Goal: Task Accomplishment & Management: Complete application form

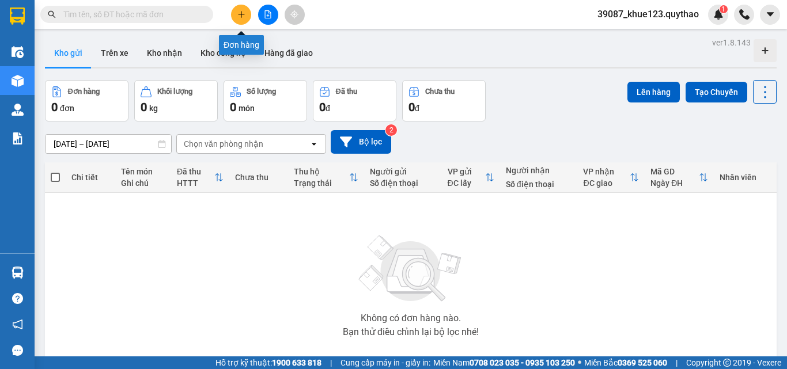
click at [239, 17] on icon "plus" at bounding box center [241, 14] width 8 height 8
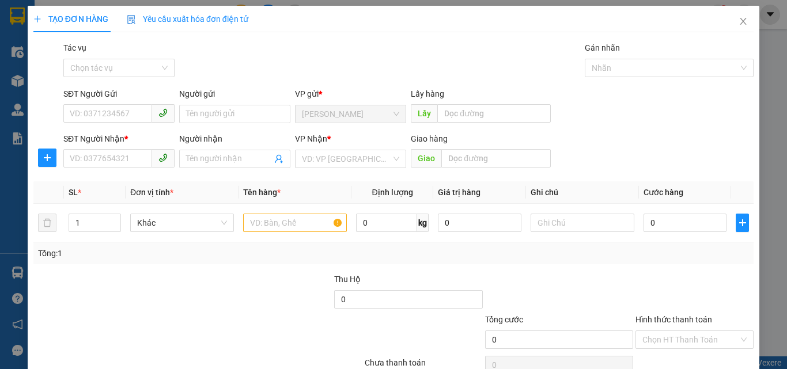
click at [466, 79] on div "Gói vận chuyển * Tiêu chuẩn Tác vụ Chọn tác vụ Gán nhãn Nhãn" at bounding box center [408, 61] width 695 height 40
click at [130, 106] on input "SĐT Người Gửi" at bounding box center [107, 113] width 89 height 18
drag, startPoint x: 85, startPoint y: 168, endPoint x: 88, endPoint y: 161, distance: 7.7
click at [88, 162] on span at bounding box center [118, 159] width 111 height 18
type input "0344014747"
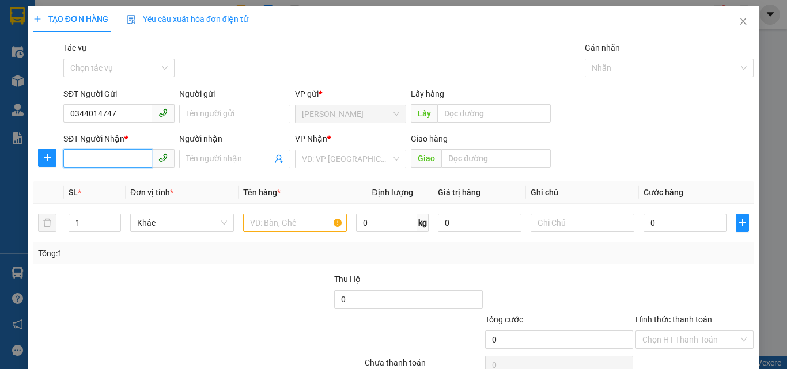
click at [88, 160] on input "SĐT Người Nhận *" at bounding box center [107, 158] width 89 height 18
type input "0563629640"
drag, startPoint x: 363, startPoint y: 169, endPoint x: 368, endPoint y: 161, distance: 9.3
click at [365, 166] on div "VP Nhận * VD: VP [GEOGRAPHIC_DATA]" at bounding box center [350, 153] width 111 height 40
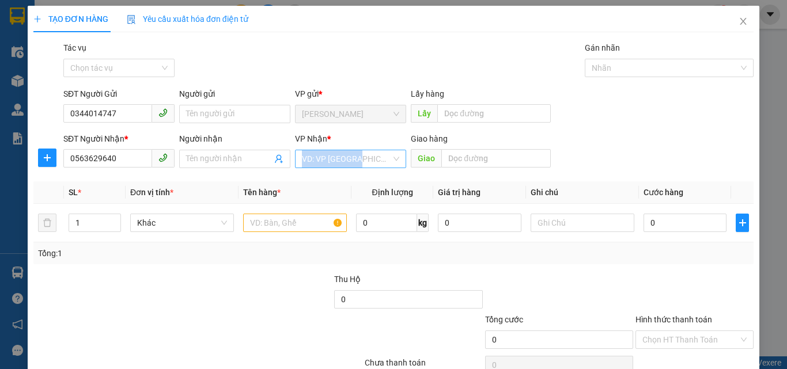
click at [368, 161] on input "search" at bounding box center [346, 158] width 89 height 17
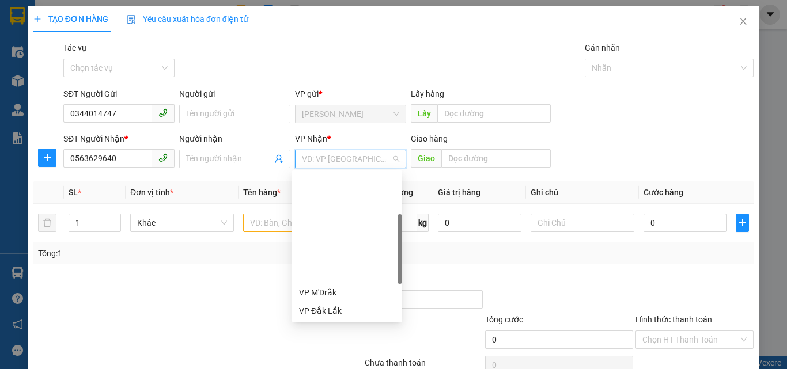
scroll to position [115, 0]
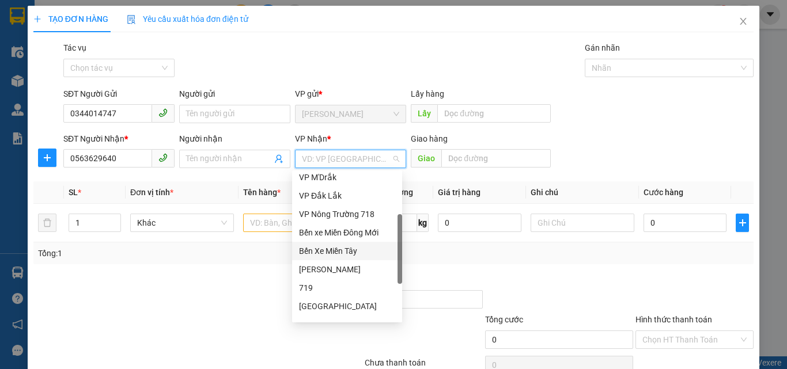
click at [345, 248] on div "Bến Xe Miền Tây" at bounding box center [347, 251] width 96 height 13
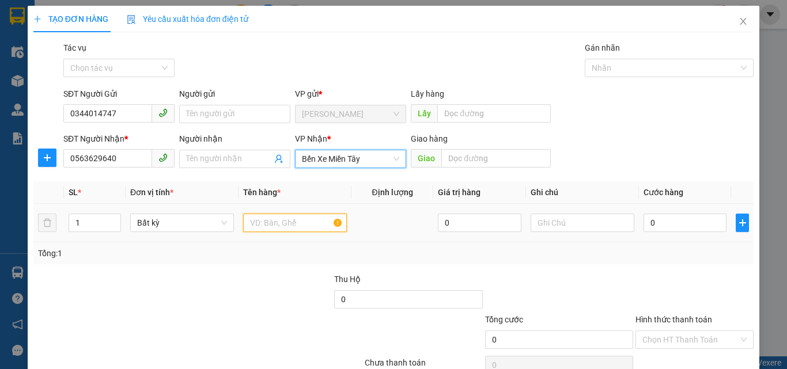
click at [319, 224] on input "text" at bounding box center [295, 223] width 104 height 18
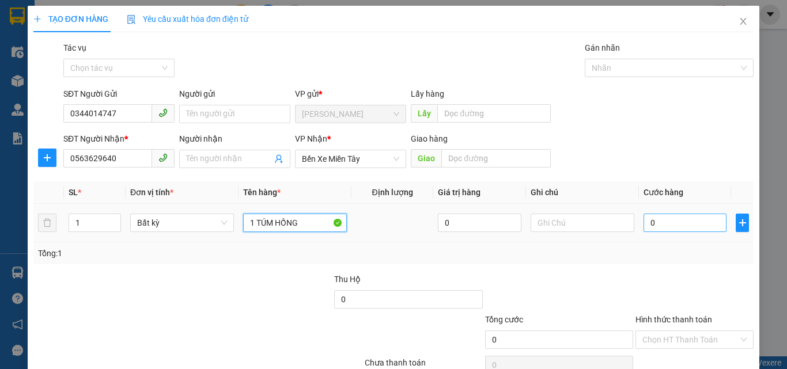
type input "1 TÚM HỒNG"
click at [662, 232] on input "0" at bounding box center [685, 223] width 83 height 18
type input "5"
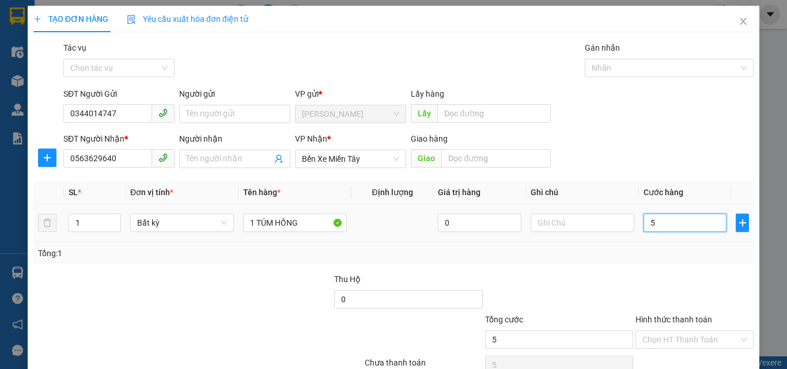
type input "50"
type input "500"
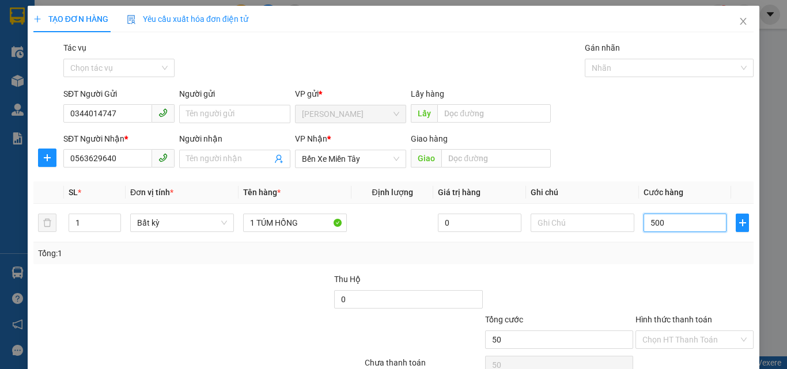
type input "500"
type input "5.000"
type input "50.000"
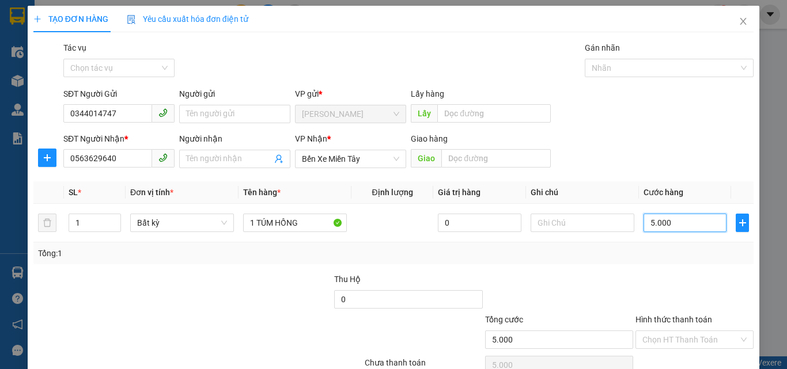
type input "50.000"
click at [686, 340] on input "Hình thức thanh toán" at bounding box center [690, 339] width 96 height 17
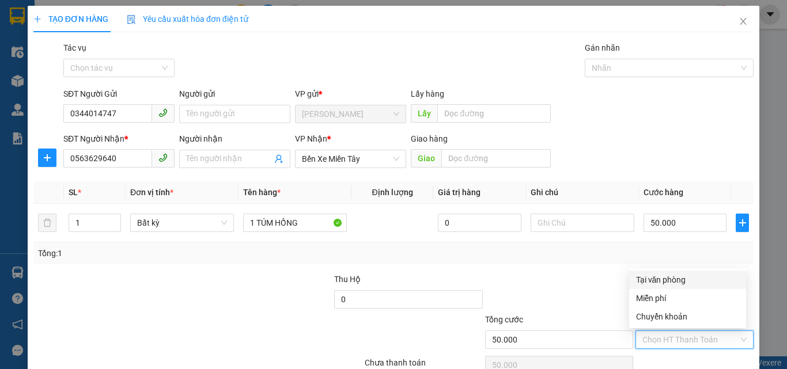
click at [672, 279] on div "Tại văn phòng" at bounding box center [687, 280] width 103 height 13
type input "0"
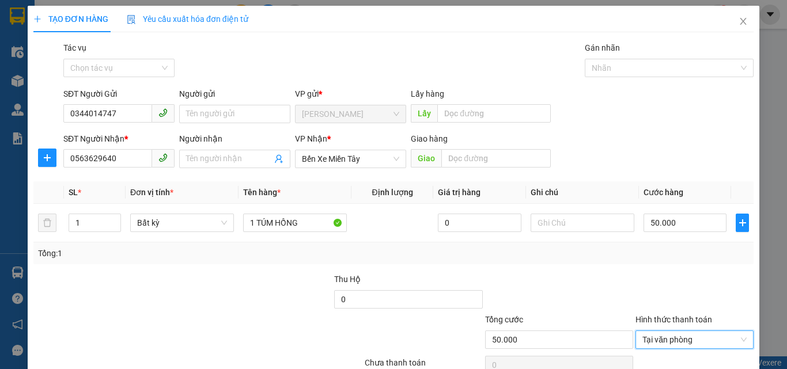
scroll to position [57, 0]
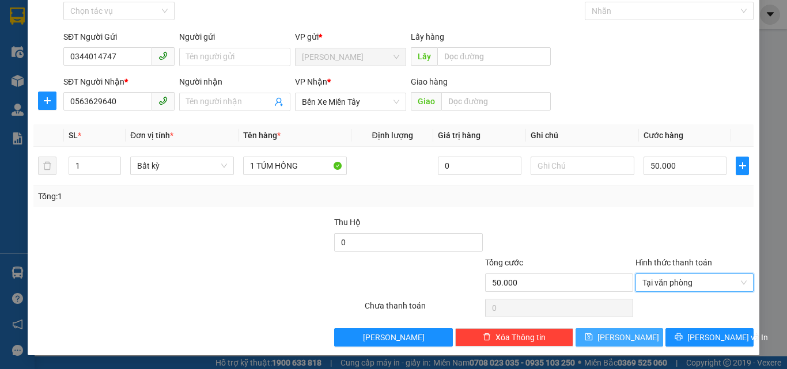
click at [593, 333] on icon "save" at bounding box center [589, 337] width 8 height 8
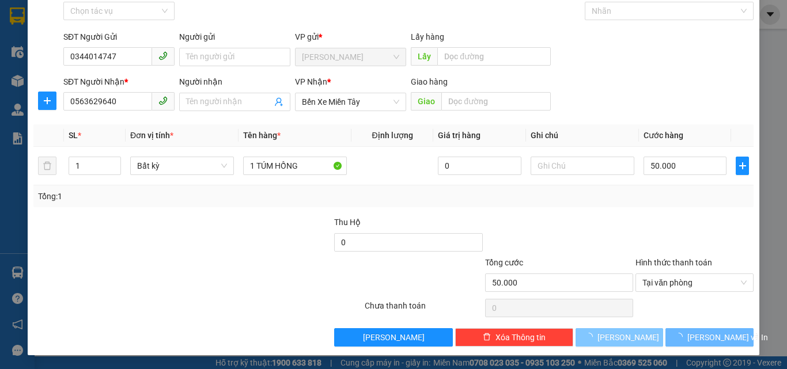
type input "0"
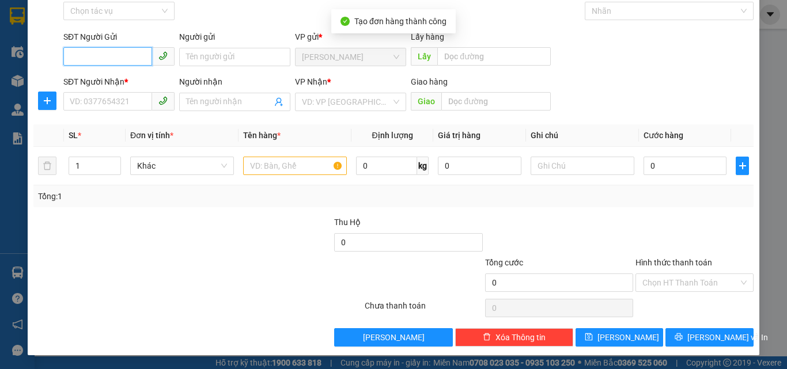
click at [125, 48] on input "SĐT Người Gửi" at bounding box center [107, 56] width 89 height 18
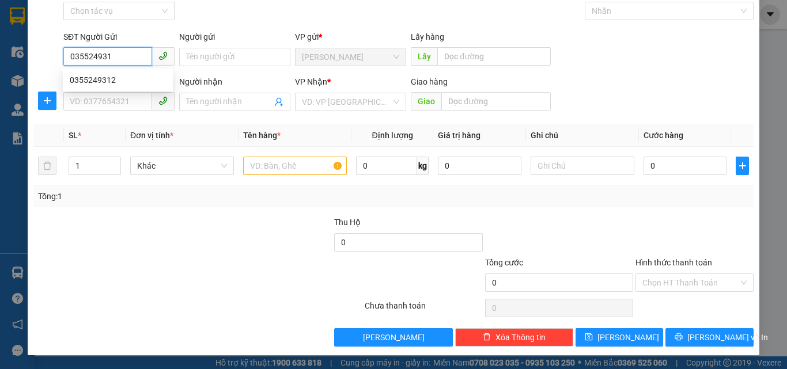
type input "0355249312"
drag, startPoint x: 124, startPoint y: 76, endPoint x: 131, endPoint y: 113, distance: 37.4
click at [123, 76] on div "0355249312" at bounding box center [118, 80] width 96 height 13
type input "0389545727"
type input "MY"
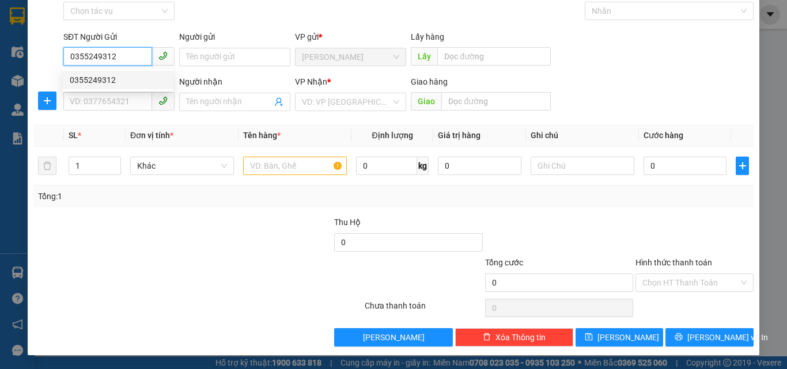
type input "BẾN CÁT"
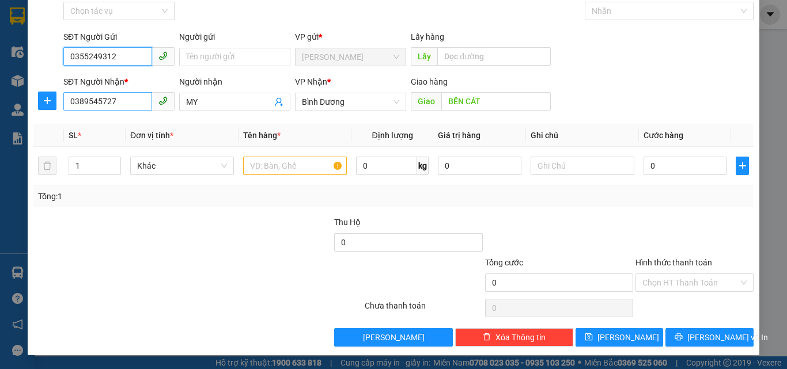
type input "0355249312"
click at [135, 105] on input "0389545727" at bounding box center [107, 101] width 89 height 18
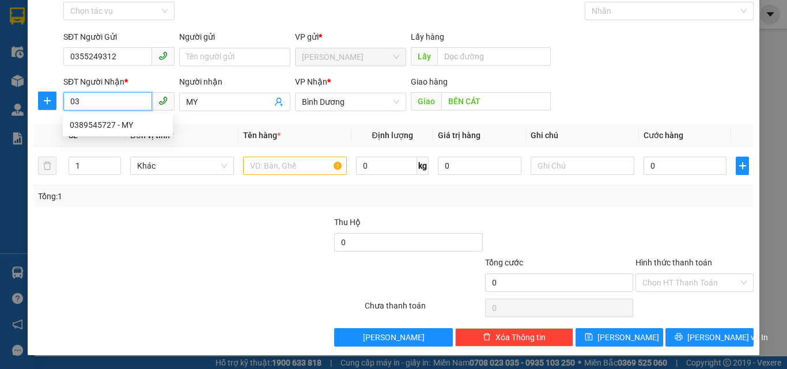
type input "0"
drag, startPoint x: 129, startPoint y: 58, endPoint x: 143, endPoint y: 59, distance: 13.9
click at [133, 58] on input "0355249312" at bounding box center [107, 56] width 89 height 18
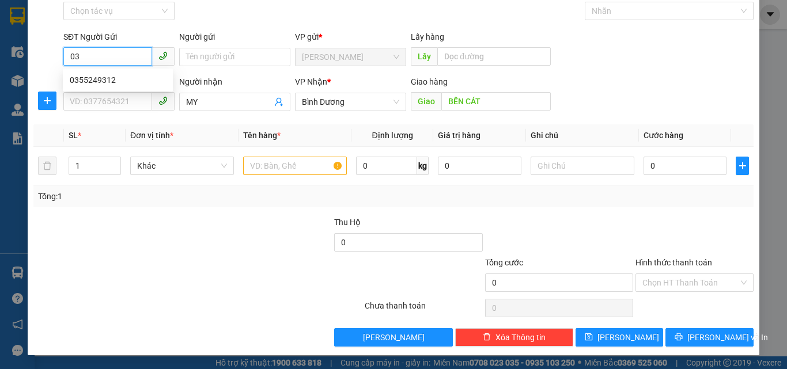
type input "0"
click at [134, 71] on div "0355249312" at bounding box center [118, 80] width 110 height 18
type input "0355249312"
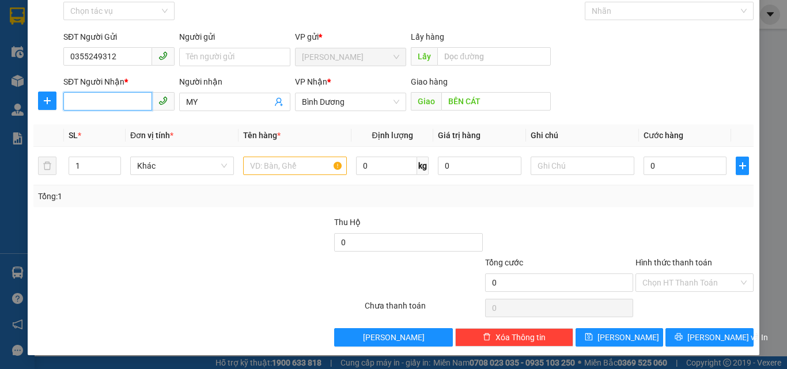
click at [124, 96] on input "SĐT Người Nhận *" at bounding box center [107, 101] width 89 height 18
click at [233, 115] on div "Người nhận MY" at bounding box center [234, 95] width 111 height 40
click at [192, 106] on input "MY" at bounding box center [229, 102] width 86 height 13
click at [206, 100] on input "MY" at bounding box center [229, 102] width 86 height 13
type input "M"
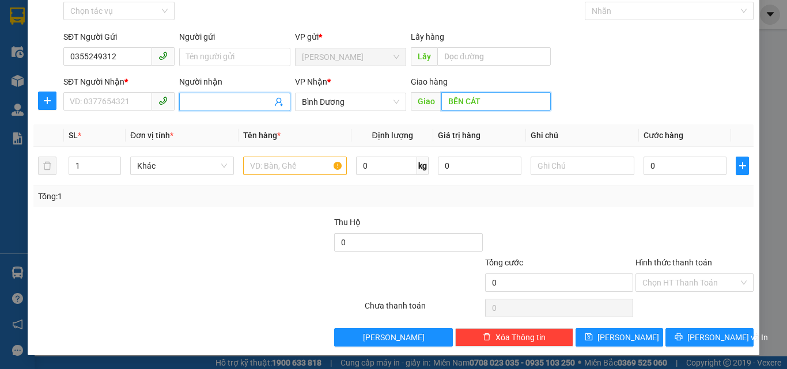
click at [523, 97] on input "BẾN CÁT" at bounding box center [495, 101] width 109 height 18
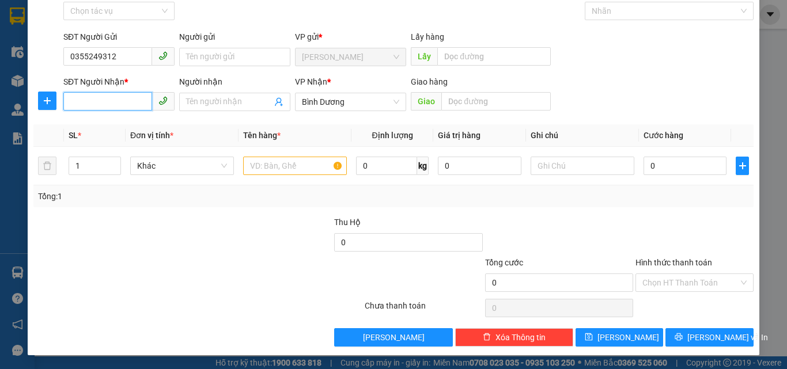
click at [133, 108] on input "SĐT Người Nhận *" at bounding box center [107, 101] width 89 height 18
click at [339, 97] on span "Bình Dương" at bounding box center [350, 101] width 97 height 17
type input "0867373460"
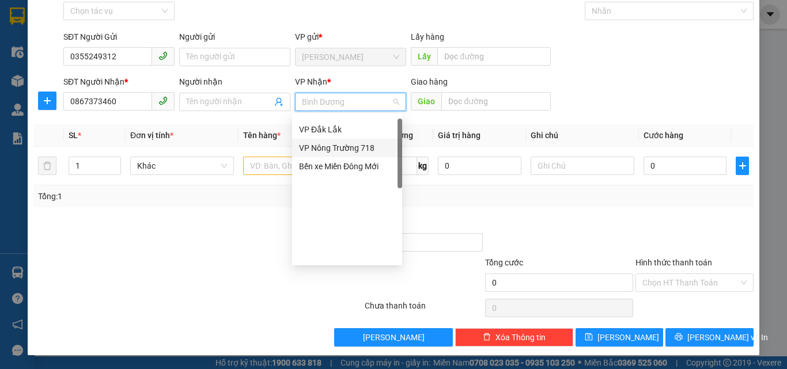
scroll to position [0, 0]
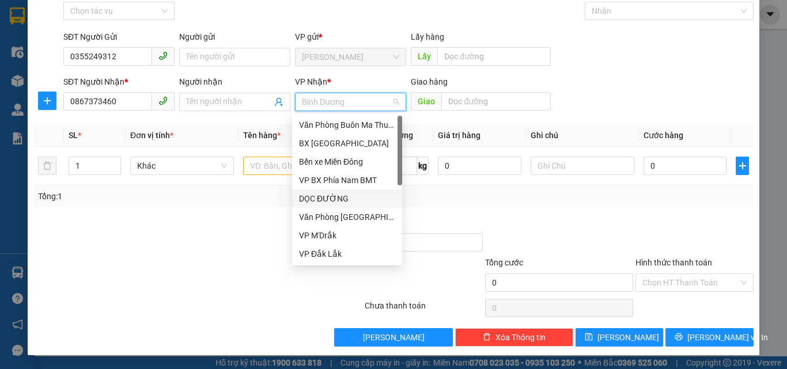
drag, startPoint x: 337, startPoint y: 201, endPoint x: 294, endPoint y: 142, distance: 73.0
click at [336, 196] on div "DỌC ĐƯỜNG" at bounding box center [347, 198] width 96 height 13
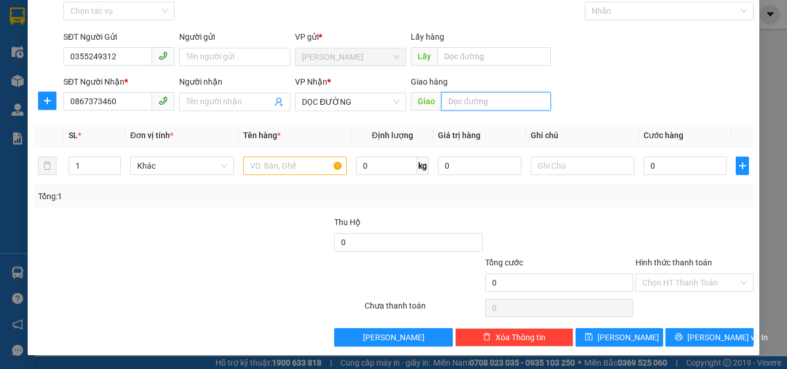
click at [484, 103] on input "text" at bounding box center [495, 101] width 109 height 18
type input "KCN TAM PHƯỚC"
drag, startPoint x: 286, startPoint y: 156, endPoint x: 309, endPoint y: 153, distance: 23.3
click at [286, 154] on div at bounding box center [295, 165] width 104 height 23
click at [297, 164] on input "text" at bounding box center [295, 166] width 104 height 18
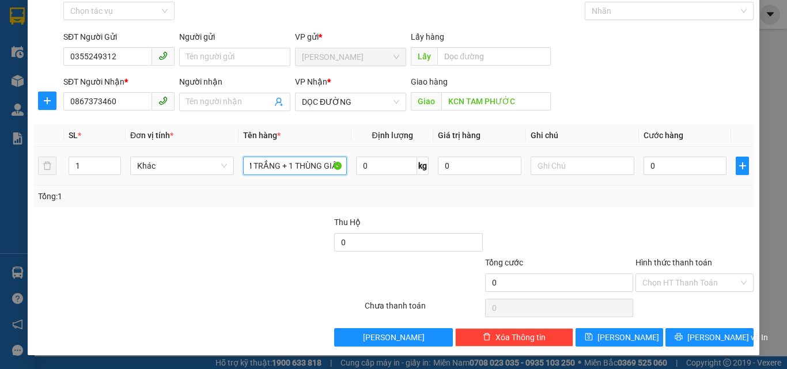
scroll to position [0, 28]
type input "1 TÚM TRẮNG + 1 THÙNG GIẤY"
click at [679, 176] on div "0" at bounding box center [685, 165] width 83 height 23
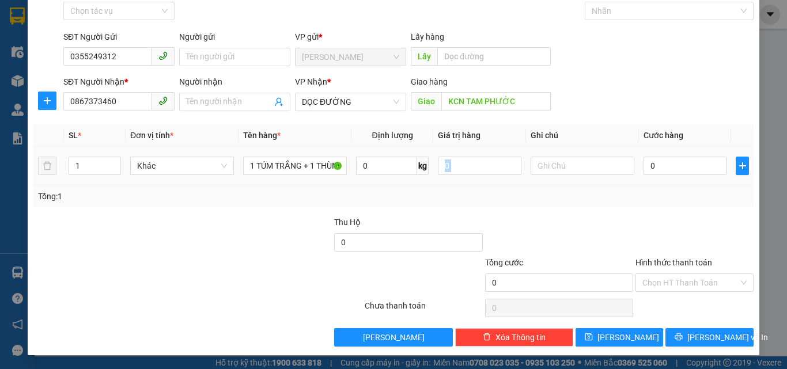
click at [675, 175] on div "0" at bounding box center [685, 165] width 83 height 23
click at [674, 168] on input "0" at bounding box center [685, 166] width 83 height 18
type input "1"
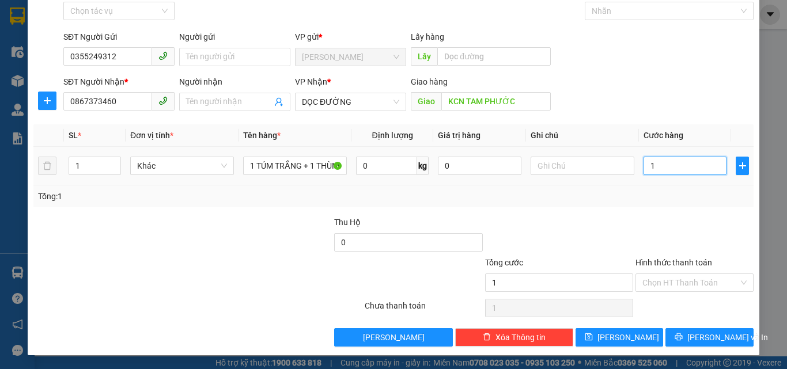
type input "10"
type input "100"
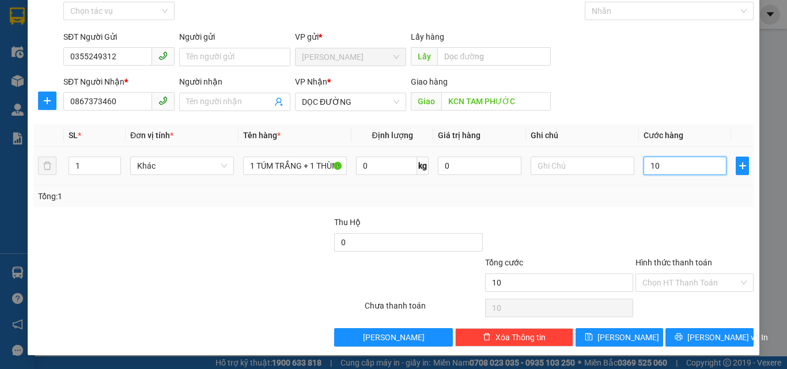
type input "100"
type input "1.000"
type input "10.000"
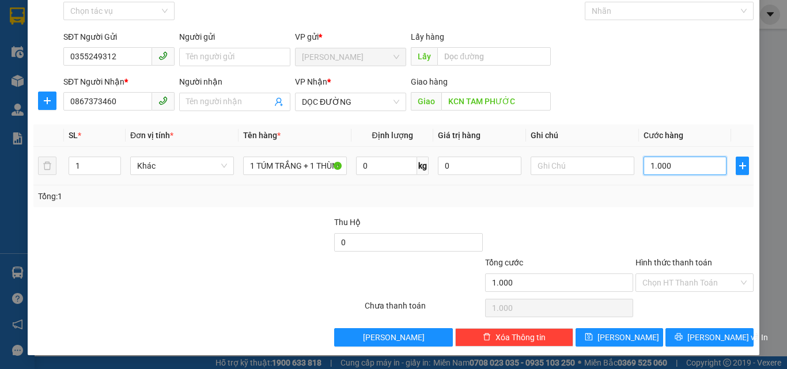
type input "10.000"
type input "100.000"
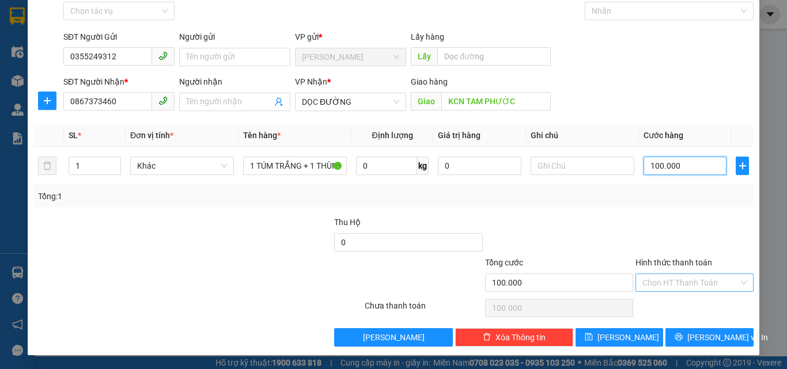
type input "100.000"
drag, startPoint x: 658, startPoint y: 280, endPoint x: 658, endPoint y: 294, distance: 14.4
click at [658, 281] on input "Hình thức thanh toán" at bounding box center [690, 282] width 96 height 17
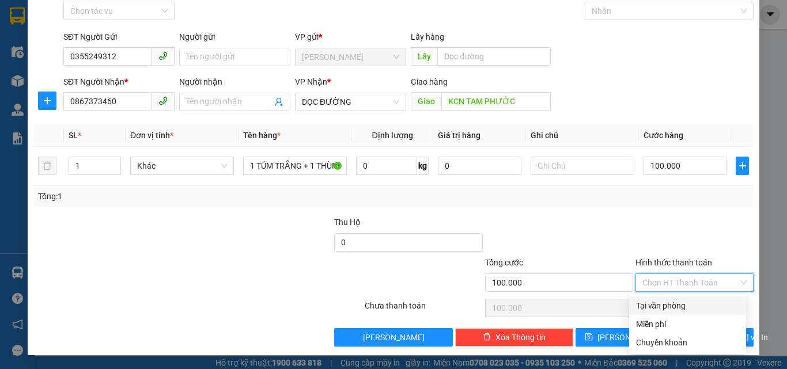
click at [660, 304] on div "Tại văn phòng" at bounding box center [687, 306] width 103 height 13
type input "0"
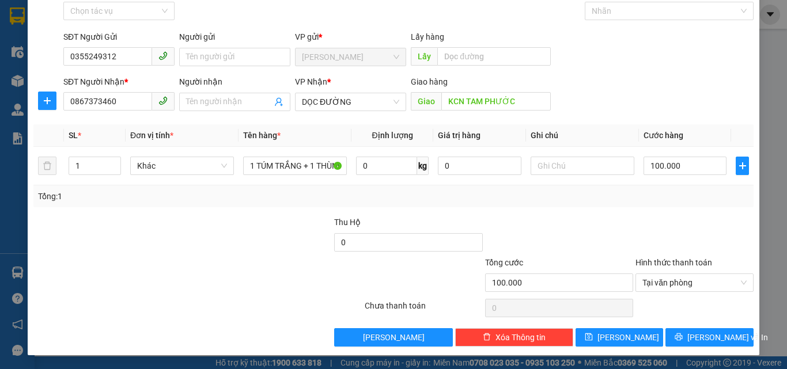
click at [675, 221] on div at bounding box center [694, 236] width 120 height 40
click at [619, 337] on span "[PERSON_NAME]" at bounding box center [629, 337] width 62 height 13
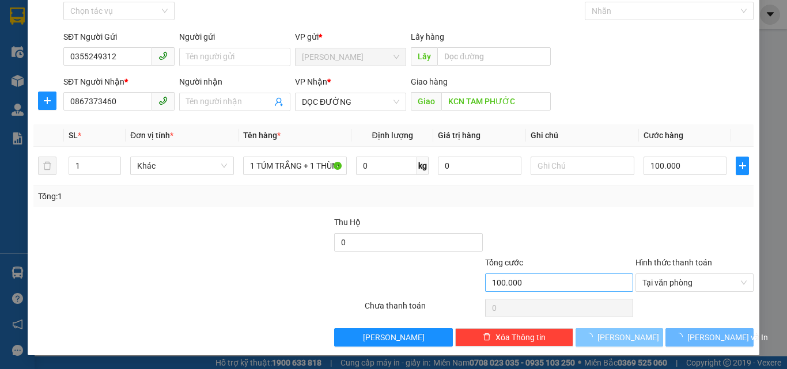
type input "0"
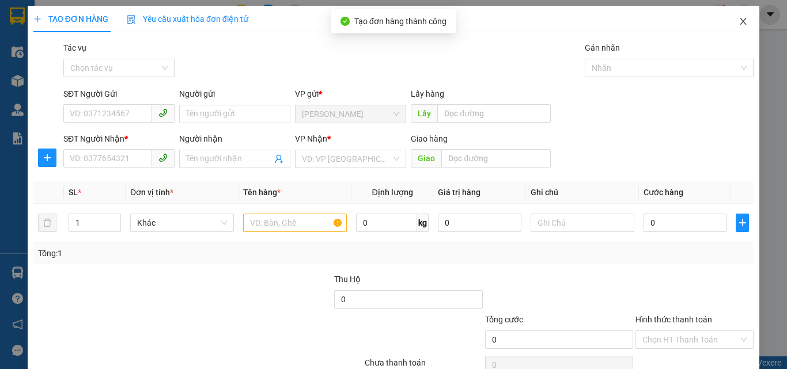
click at [742, 15] on span "Close" at bounding box center [743, 22] width 32 height 32
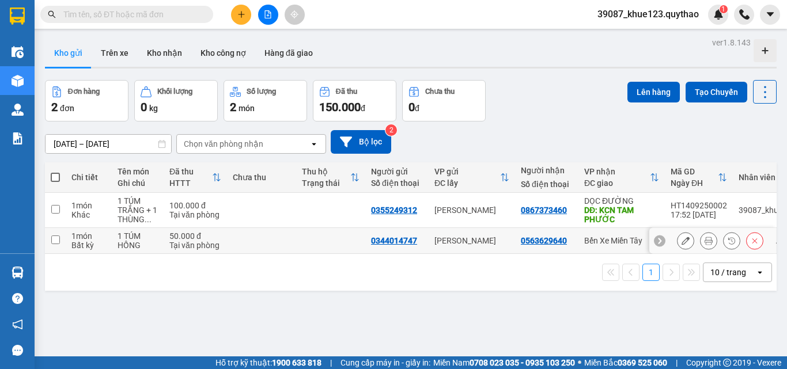
click at [53, 236] on input "checkbox" at bounding box center [55, 240] width 9 height 9
checkbox input "true"
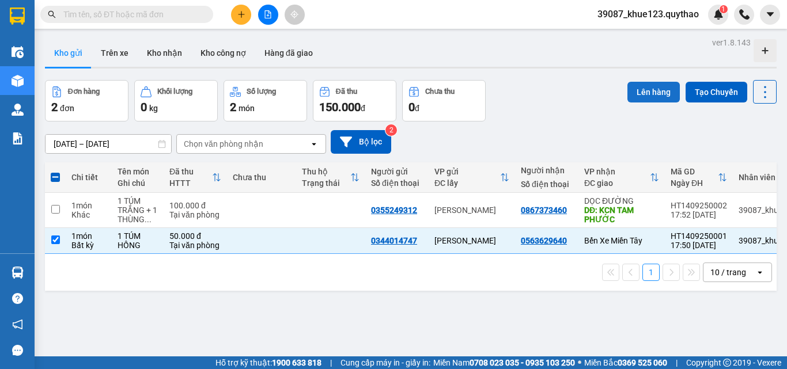
click at [652, 92] on button "Lên hàng" at bounding box center [654, 92] width 52 height 21
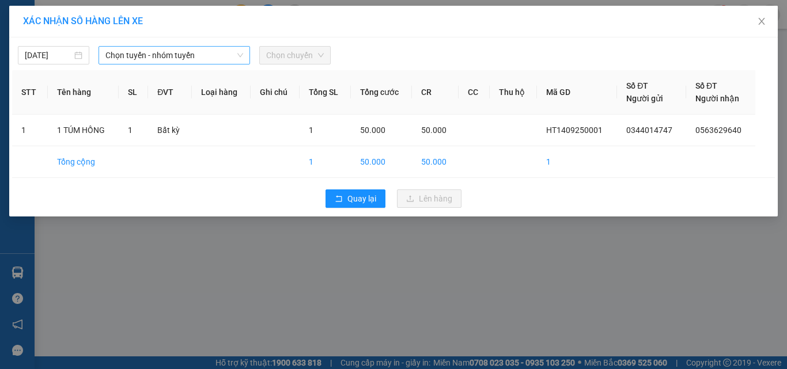
click at [167, 63] on span "Chọn tuyến - nhóm tuyến" at bounding box center [174, 55] width 138 height 17
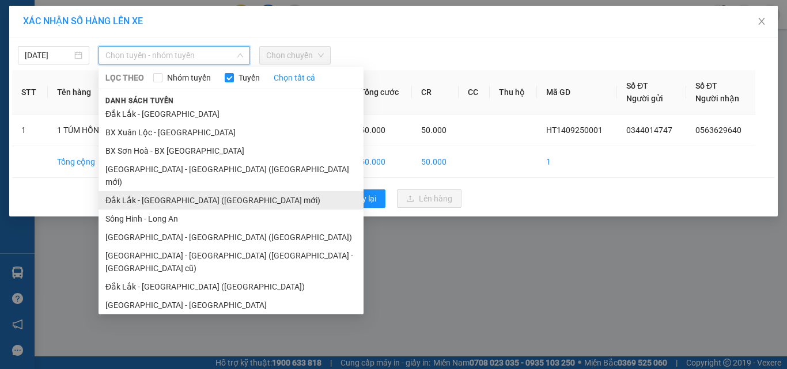
scroll to position [92, 0]
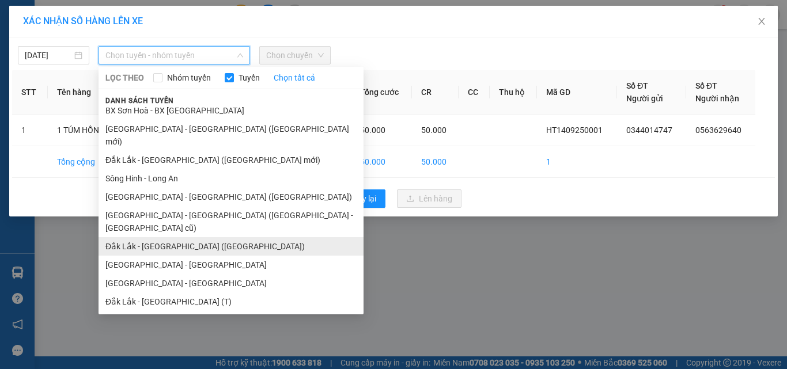
click at [162, 237] on li "Đắk Lắk - [GEOGRAPHIC_DATA] ([GEOGRAPHIC_DATA])" at bounding box center [231, 246] width 265 height 18
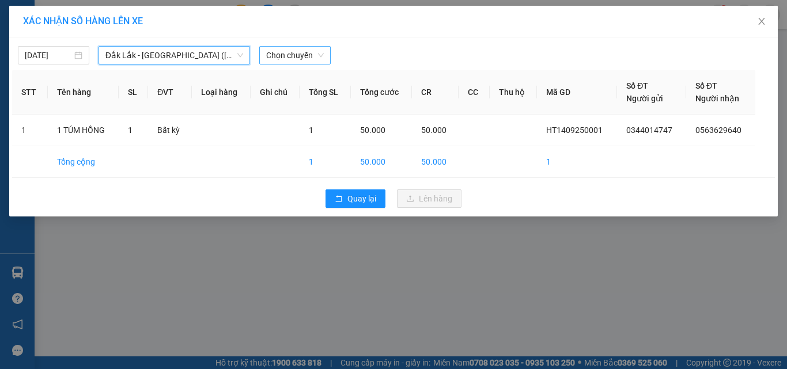
click at [323, 58] on span "Chọn chuyến" at bounding box center [295, 55] width 58 height 17
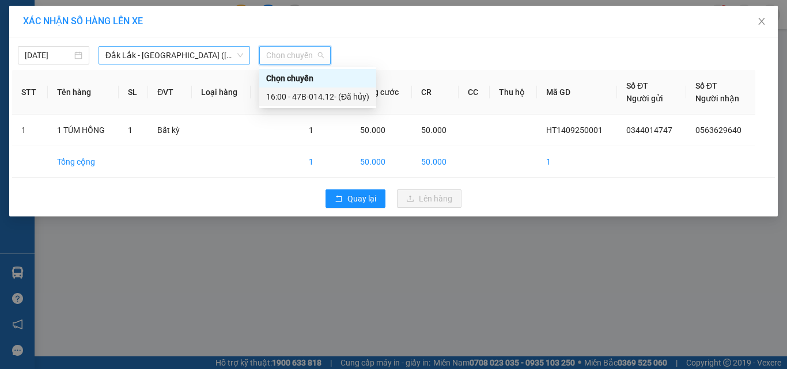
drag, startPoint x: 328, startPoint y: 97, endPoint x: 216, endPoint y: 59, distance: 118.1
click at [313, 100] on div "16:00 - 47B-014.12 - (Đã hủy)" at bounding box center [317, 96] width 103 height 13
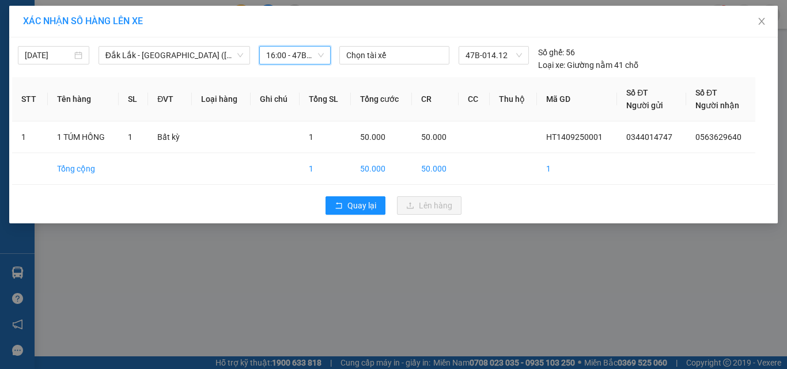
click at [304, 59] on span "16:00 - 47B-014.12 - (Đã hủy)" at bounding box center [295, 55] width 58 height 17
drag, startPoint x: 315, startPoint y: 54, endPoint x: 262, endPoint y: 54, distance: 53.6
click at [314, 54] on span "16:00 - 47B-014.12 - (Đã hủy)" at bounding box center [295, 55] width 58 height 17
click at [167, 58] on span "Đắk Lắk - [GEOGRAPHIC_DATA] ([GEOGRAPHIC_DATA])" at bounding box center [174, 55] width 138 height 17
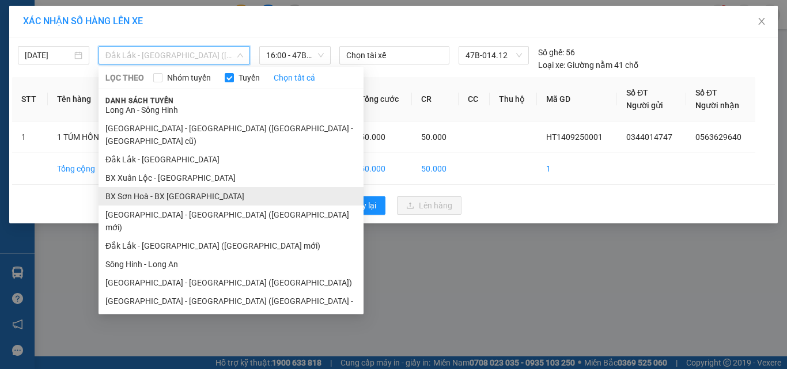
scroll to position [0, 0]
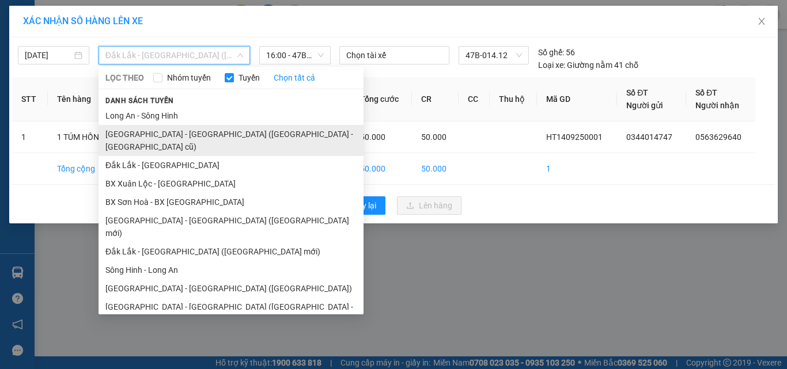
click at [141, 134] on li "[GEOGRAPHIC_DATA] - [GEOGRAPHIC_DATA] ([GEOGRAPHIC_DATA] - [GEOGRAPHIC_DATA] cũ)" at bounding box center [231, 140] width 265 height 31
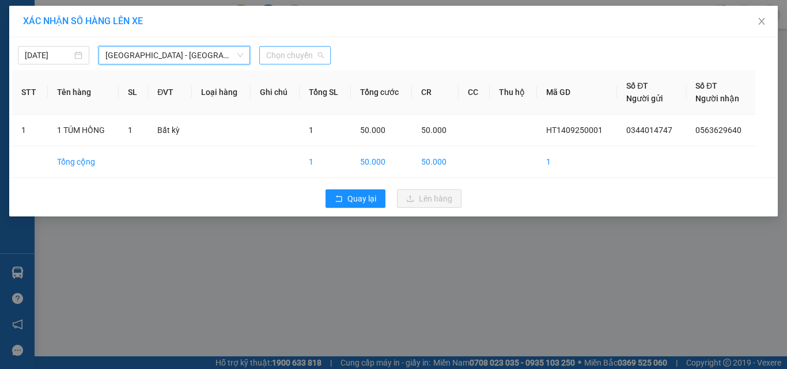
click at [316, 55] on span "Chọn chuyến" at bounding box center [295, 55] width 58 height 17
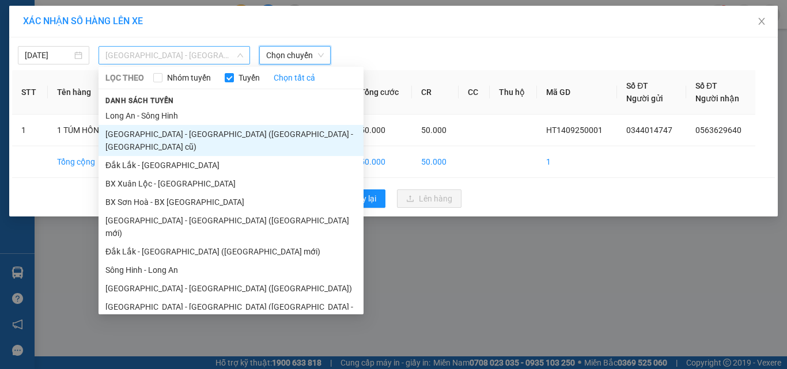
drag, startPoint x: 205, startPoint y: 58, endPoint x: 222, endPoint y: 85, distance: 32.6
click at [205, 57] on span "[GEOGRAPHIC_DATA] - [GEOGRAPHIC_DATA] ([GEOGRAPHIC_DATA] - [GEOGRAPHIC_DATA] cũ)" at bounding box center [174, 55] width 138 height 17
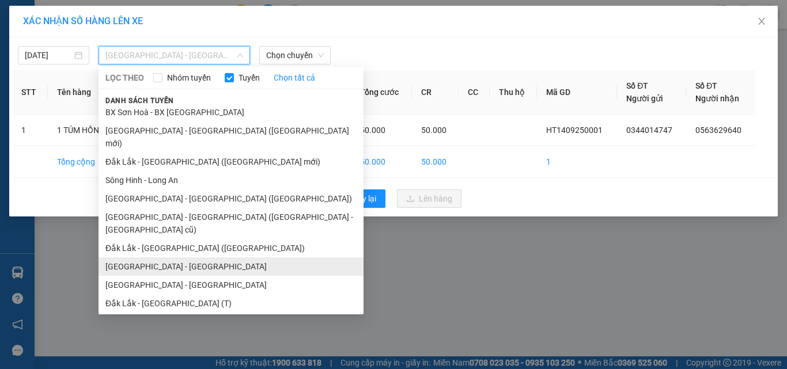
scroll to position [92, 0]
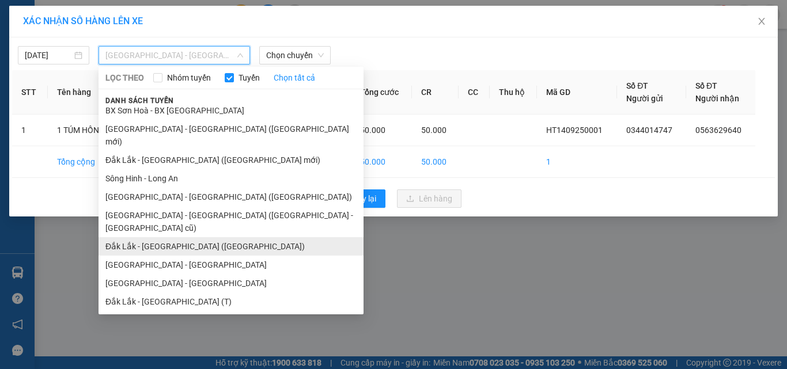
click at [173, 237] on li "Đắk Lắk - [GEOGRAPHIC_DATA] ([GEOGRAPHIC_DATA])" at bounding box center [231, 246] width 265 height 18
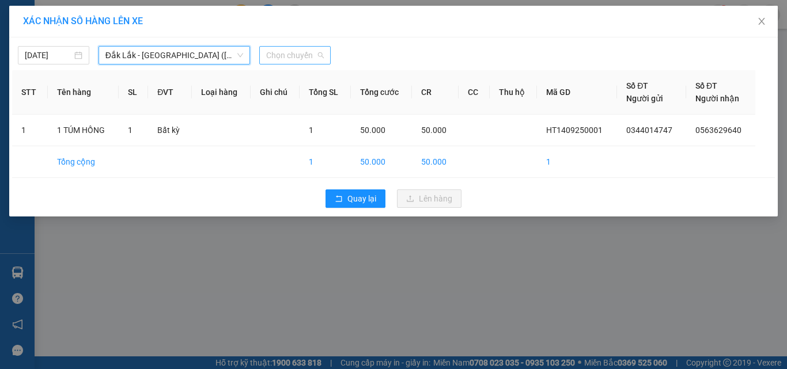
drag, startPoint x: 298, startPoint y: 55, endPoint x: 302, endPoint y: 49, distance: 6.7
click at [302, 49] on span "Chọn chuyến" at bounding box center [295, 55] width 58 height 17
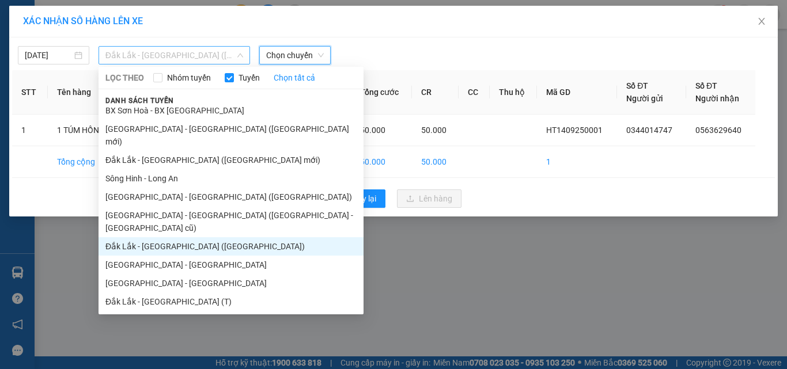
click at [220, 62] on span "Đắk Lắk - [GEOGRAPHIC_DATA] ([GEOGRAPHIC_DATA])" at bounding box center [174, 55] width 138 height 17
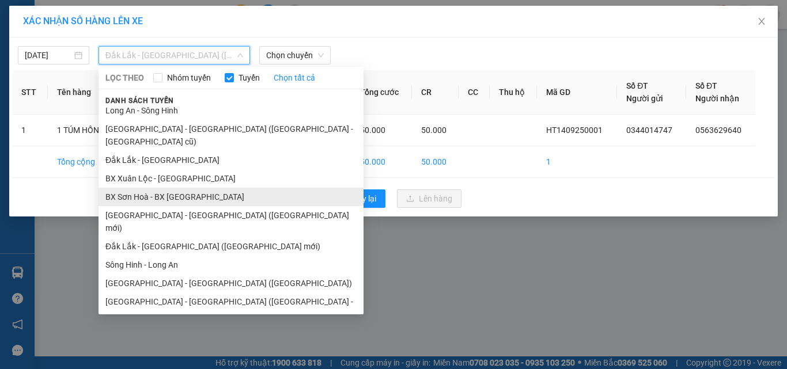
scroll to position [0, 0]
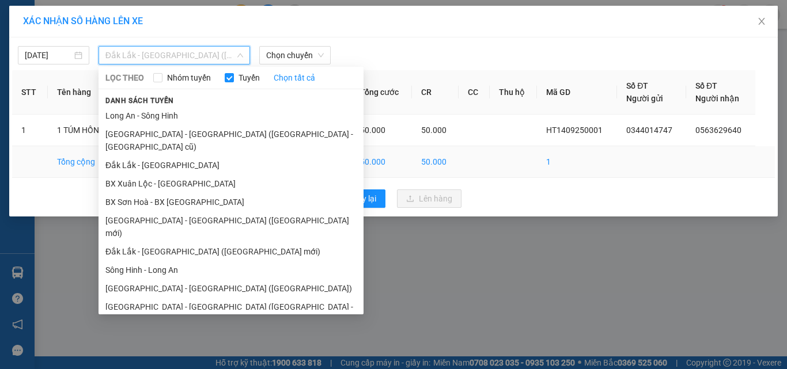
click at [136, 156] on li "Đắk Lắk - [GEOGRAPHIC_DATA]" at bounding box center [231, 165] width 265 height 18
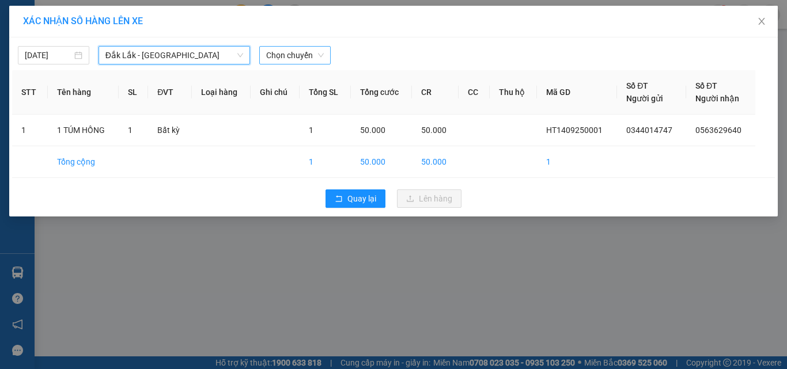
drag, startPoint x: 289, startPoint y: 39, endPoint x: 289, endPoint y: 50, distance: 11.0
click at [289, 47] on div "[DATE] [GEOGRAPHIC_DATA] - [GEOGRAPHIC_DATA] [GEOGRAPHIC_DATA] - [GEOGRAPHIC_DA…" at bounding box center [393, 126] width 769 height 179
click at [289, 51] on span "Chọn chuyến" at bounding box center [295, 55] width 58 height 17
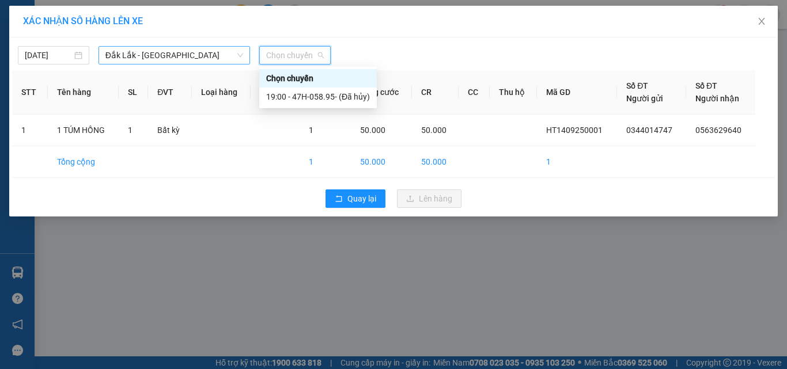
drag, startPoint x: 217, startPoint y: 62, endPoint x: 209, endPoint y: 54, distance: 11.8
click at [213, 58] on span "Đắk Lắk - [GEOGRAPHIC_DATA]" at bounding box center [174, 55] width 138 height 17
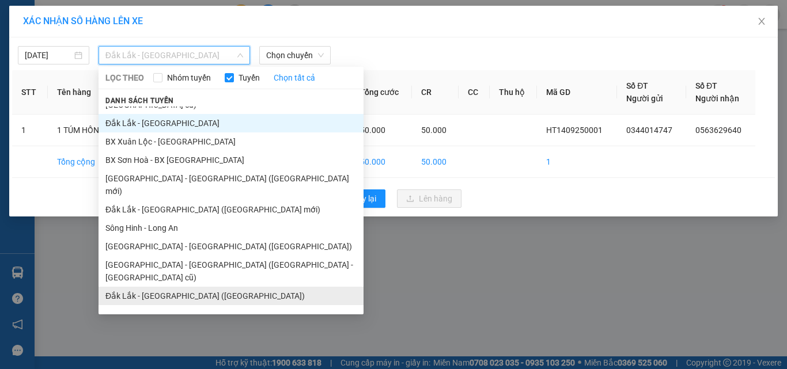
scroll to position [92, 0]
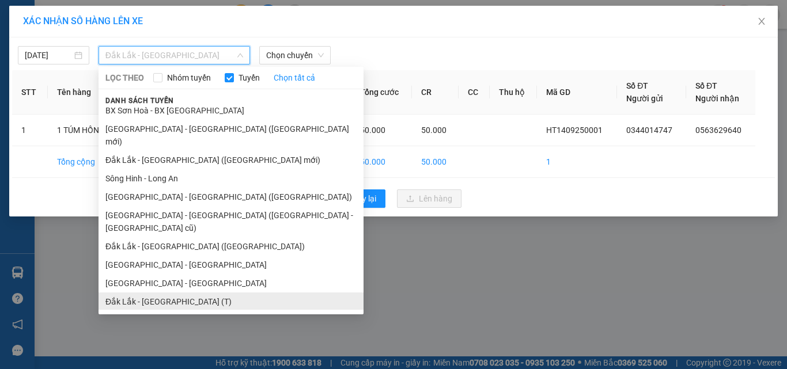
click at [149, 293] on li "Đắk Lắk - [GEOGRAPHIC_DATA] (T)" at bounding box center [231, 302] width 265 height 18
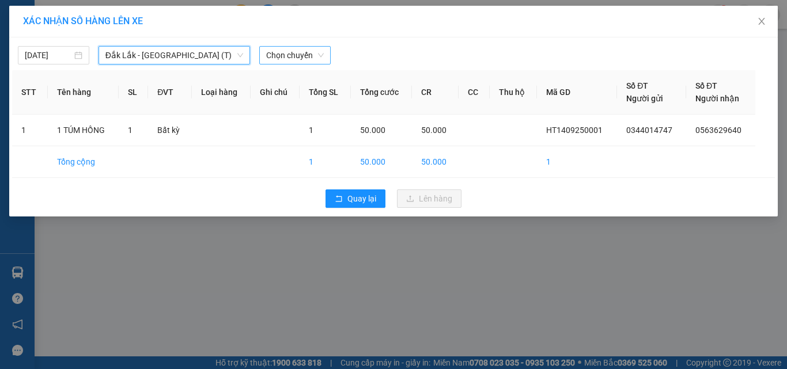
click at [281, 55] on span "Chọn chuyến" at bounding box center [295, 55] width 58 height 17
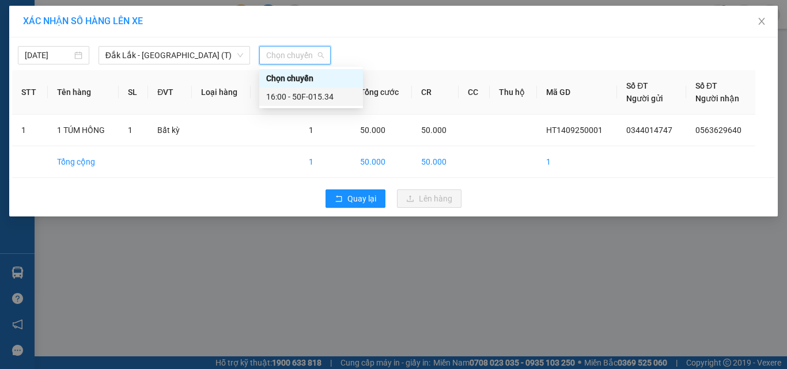
click at [289, 97] on div "16:00 - 50F-015.34" at bounding box center [311, 96] width 90 height 13
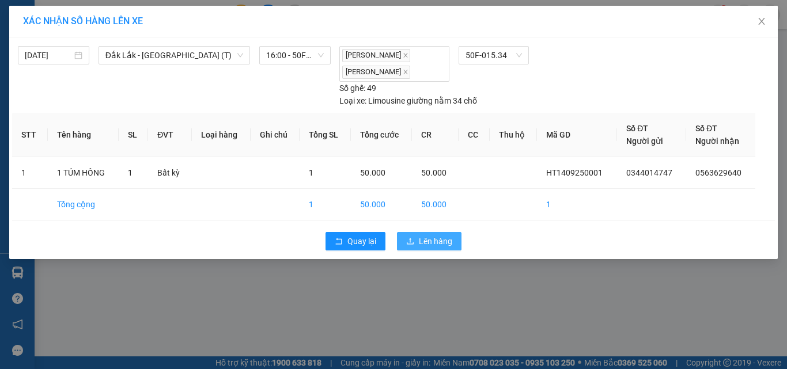
click at [434, 242] on span "Lên hàng" at bounding box center [435, 241] width 33 height 13
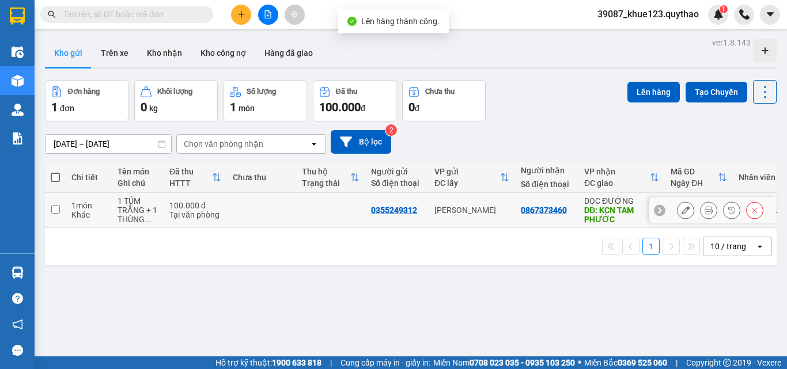
click at [56, 210] on input "checkbox" at bounding box center [55, 209] width 9 height 9
checkbox input "true"
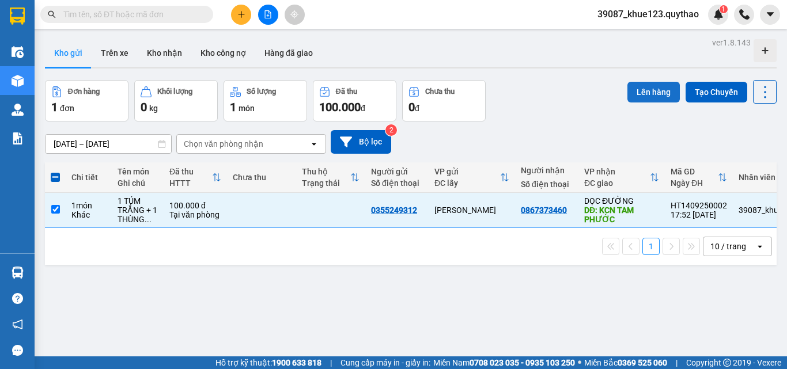
click at [648, 90] on button "Lên hàng" at bounding box center [654, 92] width 52 height 21
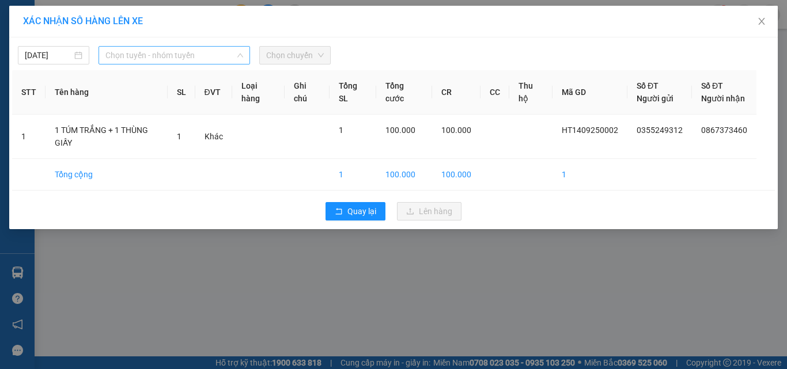
drag, startPoint x: 121, startPoint y: 54, endPoint x: 135, endPoint y: 95, distance: 43.2
click at [122, 54] on span "Chọn tuyến - nhóm tuyến" at bounding box center [174, 55] width 138 height 17
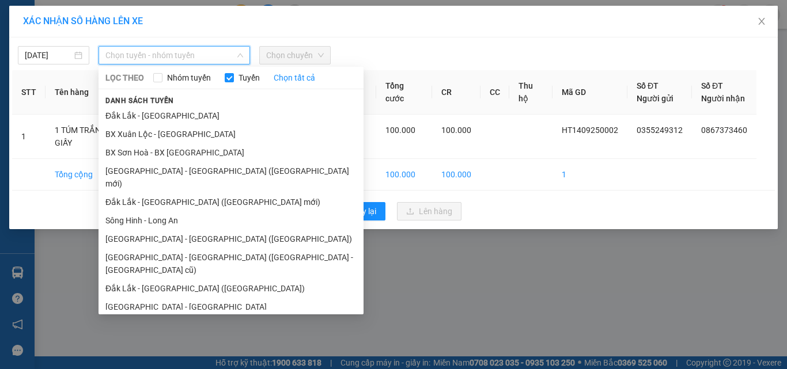
scroll to position [92, 0]
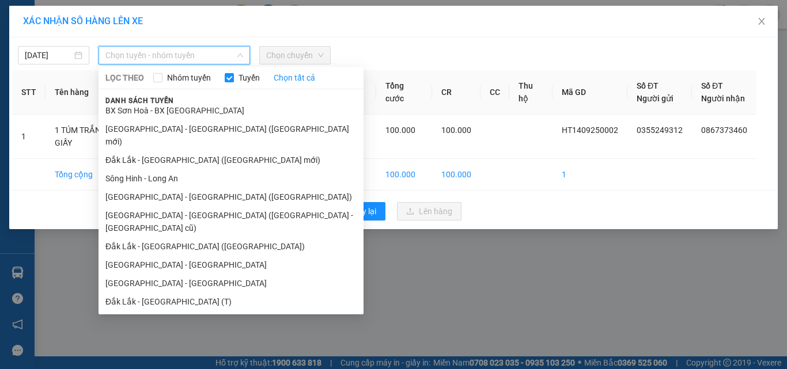
click at [152, 330] on li "Đắk Lắk - [GEOGRAPHIC_DATA]" at bounding box center [231, 339] width 265 height 18
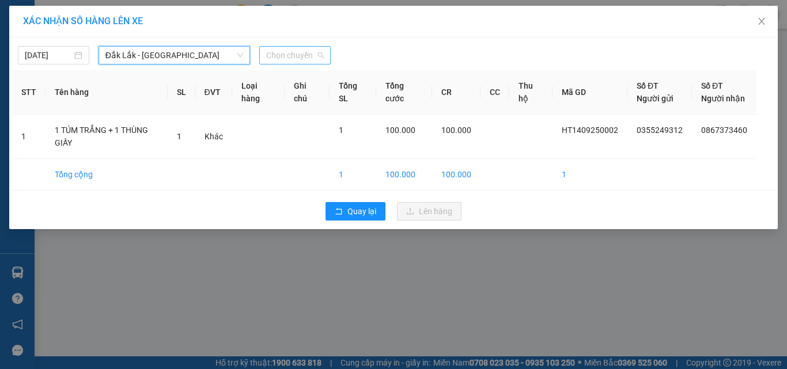
click at [306, 51] on span "Chọn chuyến" at bounding box center [295, 55] width 58 height 17
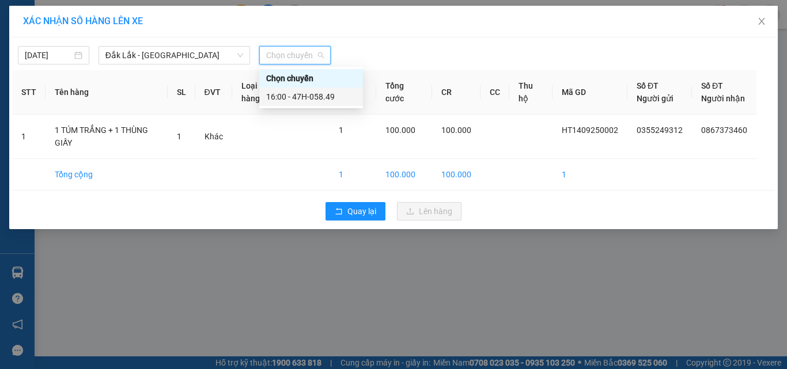
drag, startPoint x: 301, startPoint y: 93, endPoint x: 297, endPoint y: 101, distance: 9.5
click at [301, 93] on div "16:00 - 47H-058.49" at bounding box center [311, 96] width 90 height 13
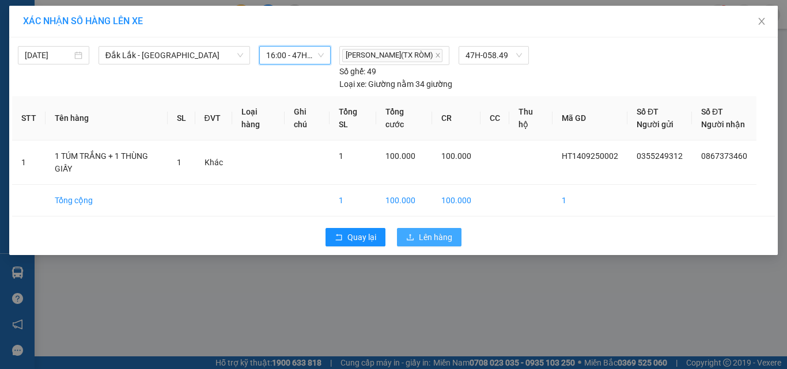
click at [404, 237] on button "Lên hàng" at bounding box center [429, 237] width 65 height 18
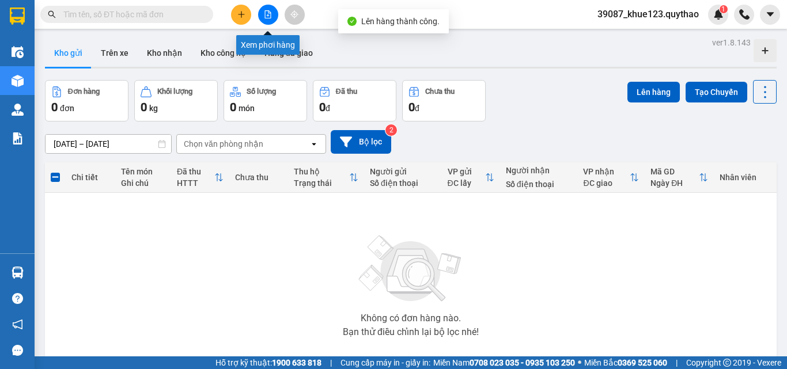
click at [270, 10] on button at bounding box center [268, 15] width 20 height 20
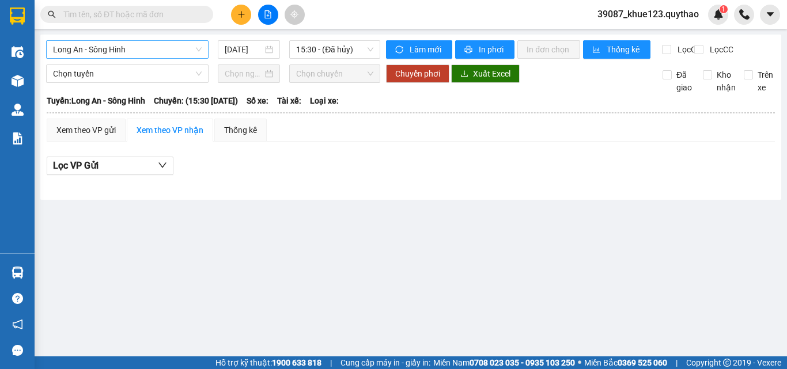
click at [165, 46] on span "Long An - Sông Hinh" at bounding box center [127, 49] width 149 height 17
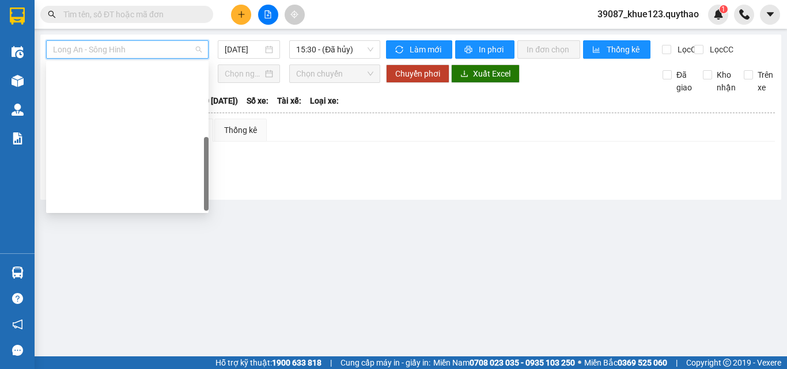
scroll to position [166, 0]
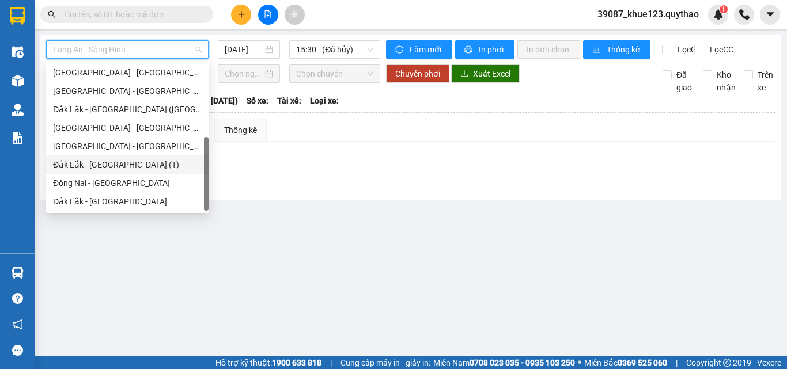
click at [123, 163] on div "Đắk Lắk - [GEOGRAPHIC_DATA] (T)" at bounding box center [127, 164] width 149 height 13
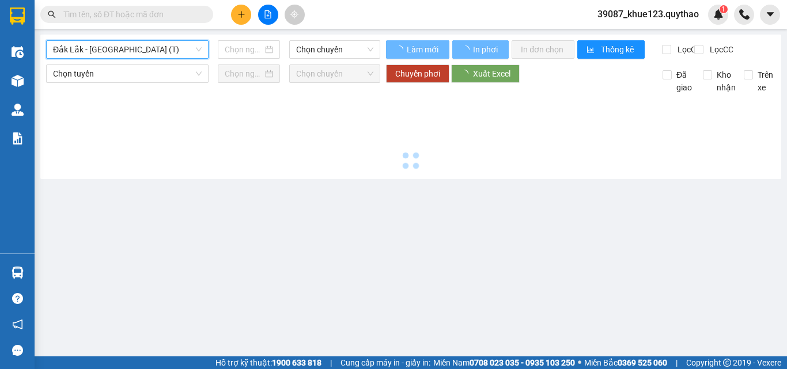
type input "[DATE]"
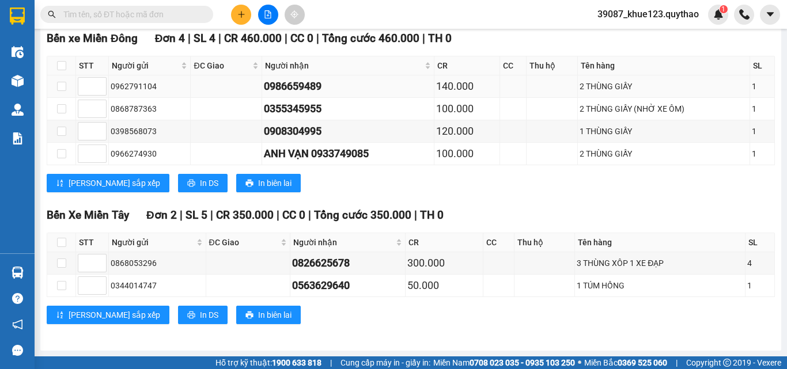
scroll to position [542, 0]
drag, startPoint x: 59, startPoint y: 281, endPoint x: 73, endPoint y: 279, distance: 14.0
click at [65, 281] on input "checkbox" at bounding box center [61, 285] width 9 height 9
checkbox input "true"
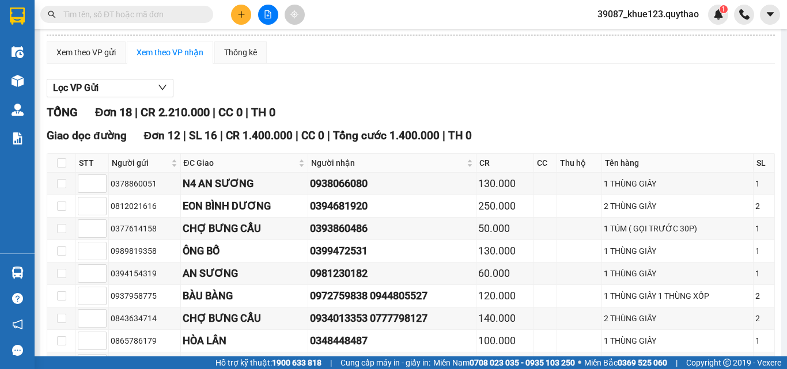
scroll to position [0, 0]
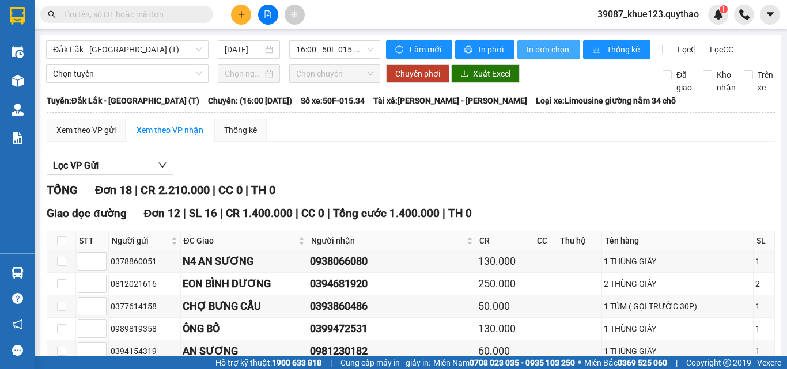
click at [561, 47] on span "In đơn chọn" at bounding box center [549, 49] width 44 height 13
click at [136, 58] on span "Đắk Lắk - [GEOGRAPHIC_DATA] (T)" at bounding box center [127, 49] width 149 height 17
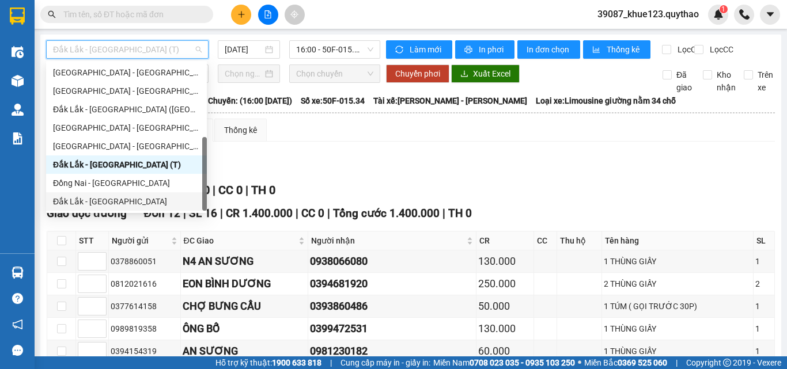
drag, startPoint x: 88, startPoint y: 202, endPoint x: 132, endPoint y: 199, distance: 44.5
click at [94, 201] on div "Đắk Lắk - [GEOGRAPHIC_DATA]" at bounding box center [126, 201] width 147 height 13
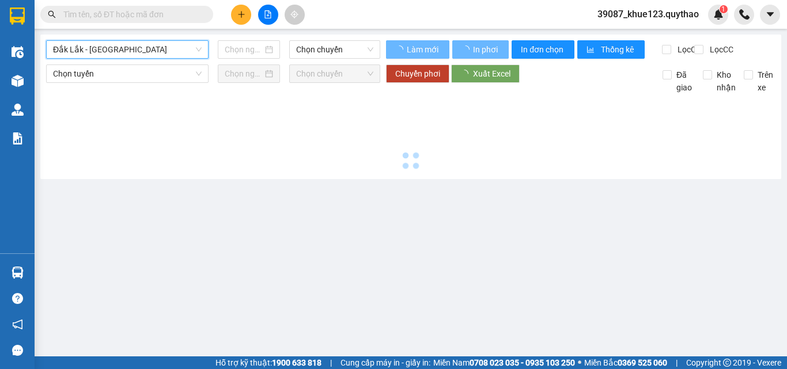
type input "[DATE]"
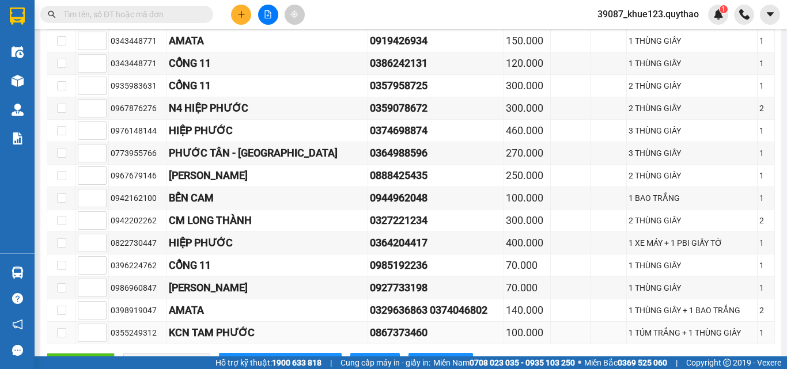
scroll to position [480, 0]
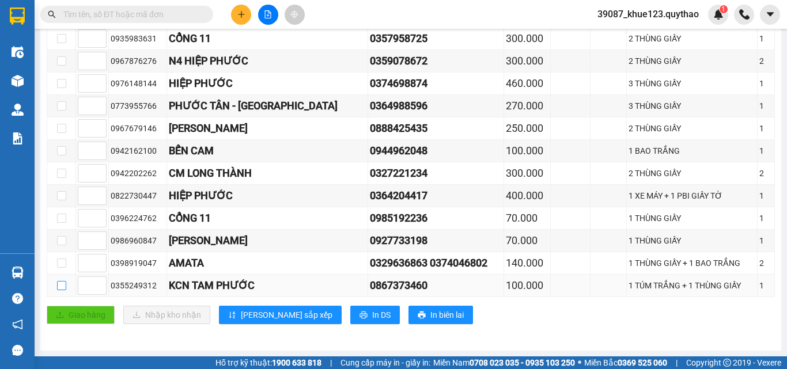
click at [64, 286] on input "checkbox" at bounding box center [61, 285] width 9 height 9
checkbox input "true"
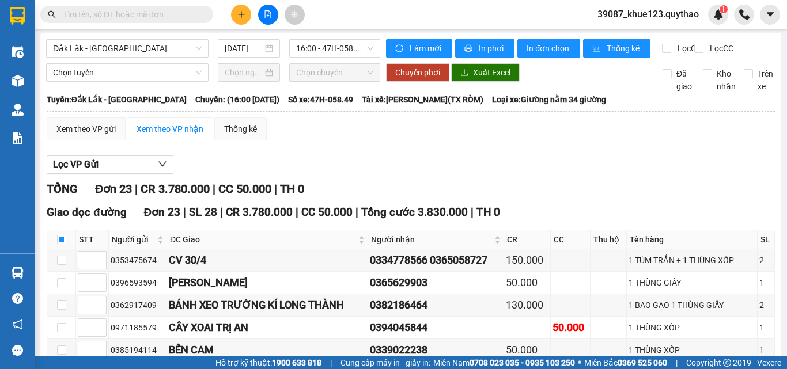
scroll to position [0, 0]
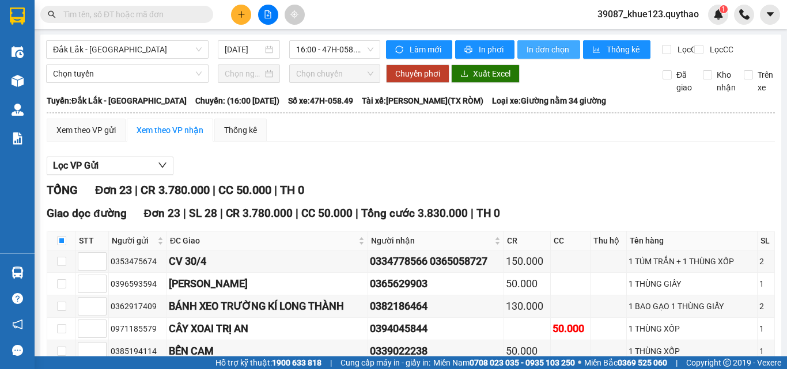
click at [541, 44] on span "In đơn chọn" at bounding box center [549, 49] width 44 height 13
